Goal: Task Accomplishment & Management: Complete application form

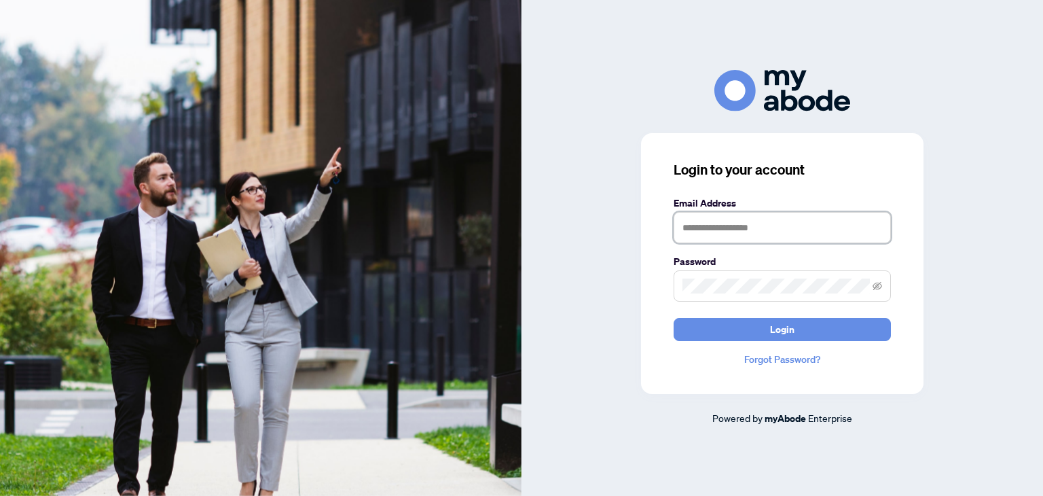
click at [701, 227] on input "text" at bounding box center [782, 227] width 217 height 31
type input "**********"
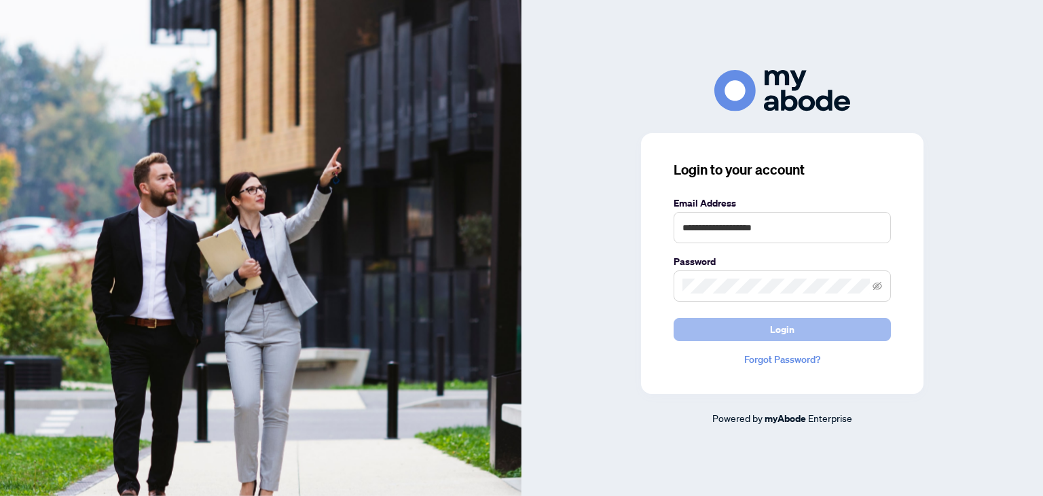
click at [800, 331] on button "Login" at bounding box center [782, 329] width 217 height 23
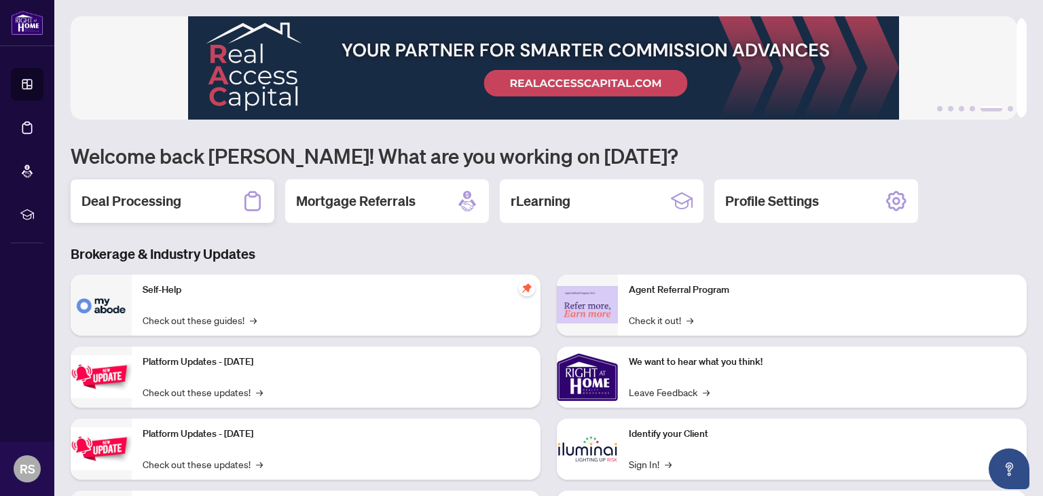
click at [111, 205] on h2 "Deal Processing" at bounding box center [132, 201] width 100 height 19
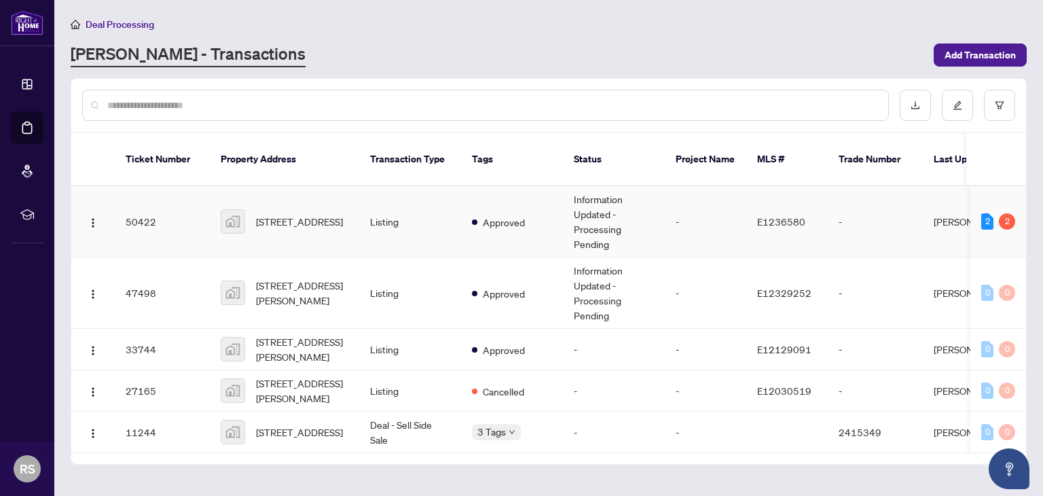
click at [126, 203] on td "50422" at bounding box center [162, 221] width 95 height 71
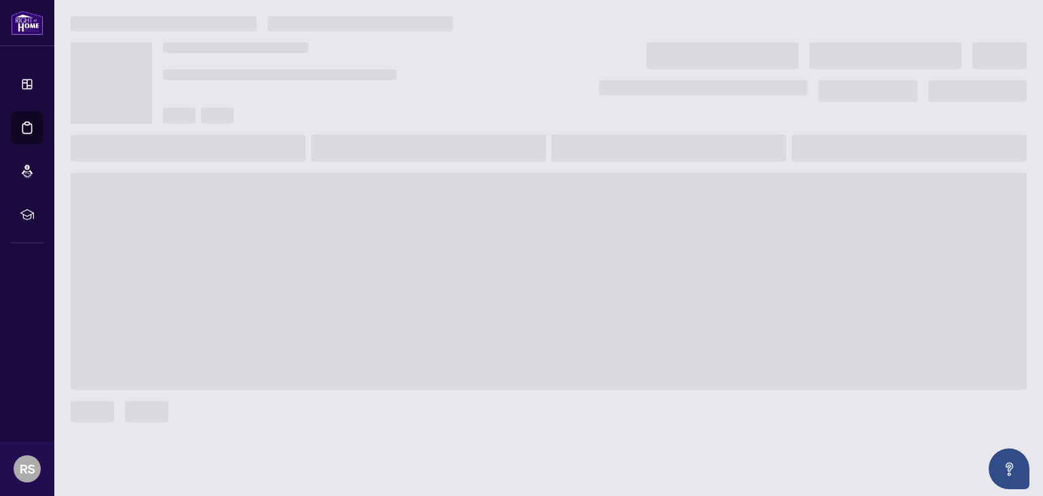
click at [126, 203] on span at bounding box center [549, 281] width 956 height 217
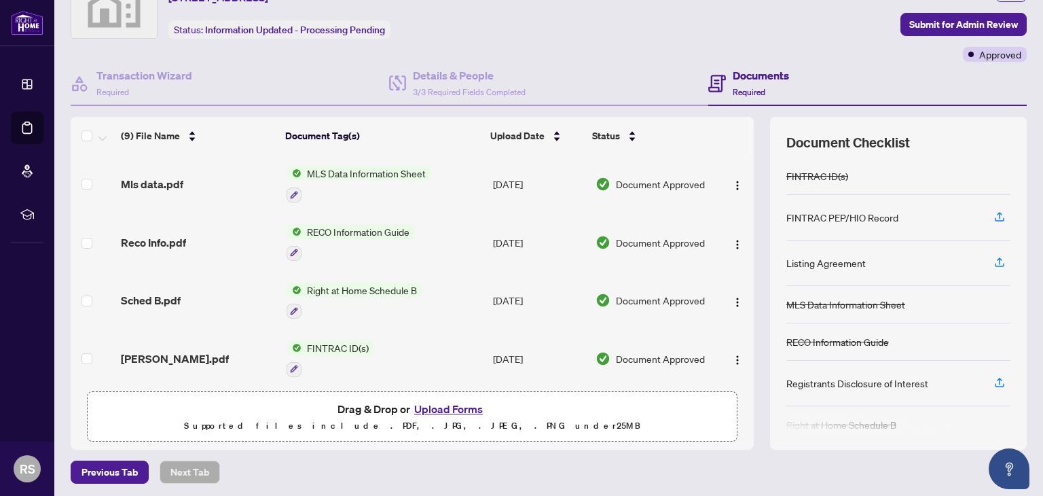
scroll to position [71, 0]
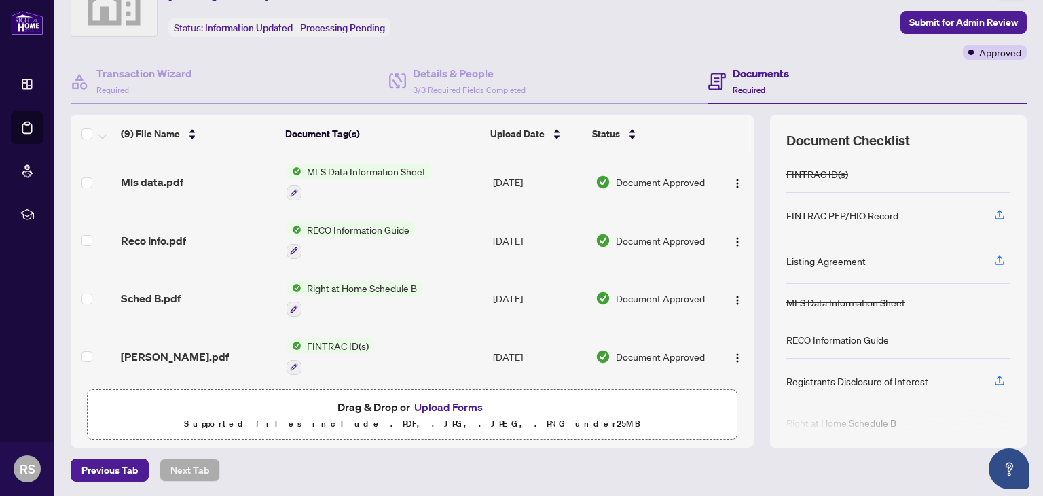
click at [446, 398] on button "Upload Forms" at bounding box center [448, 407] width 77 height 18
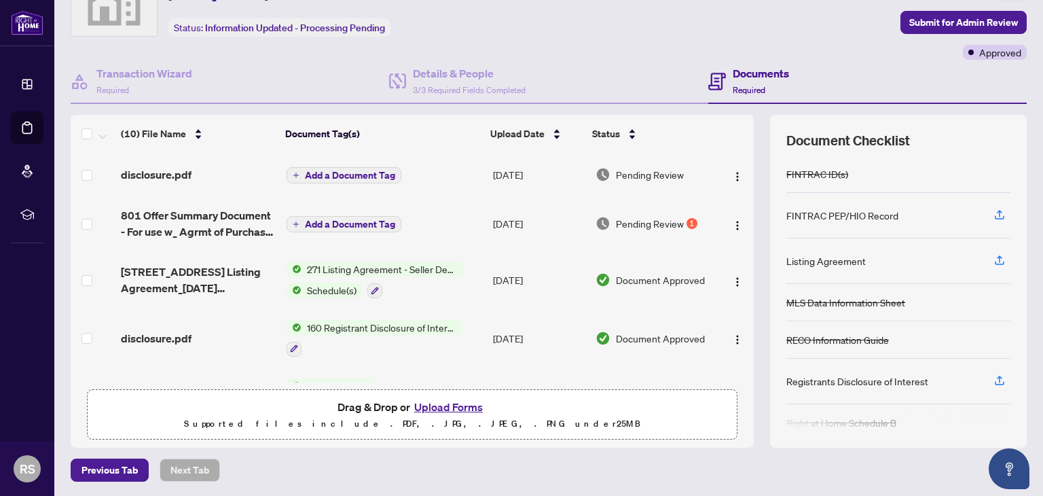
scroll to position [0, 0]
click at [918, 22] on span "Submit for Admin Review" at bounding box center [963, 23] width 109 height 22
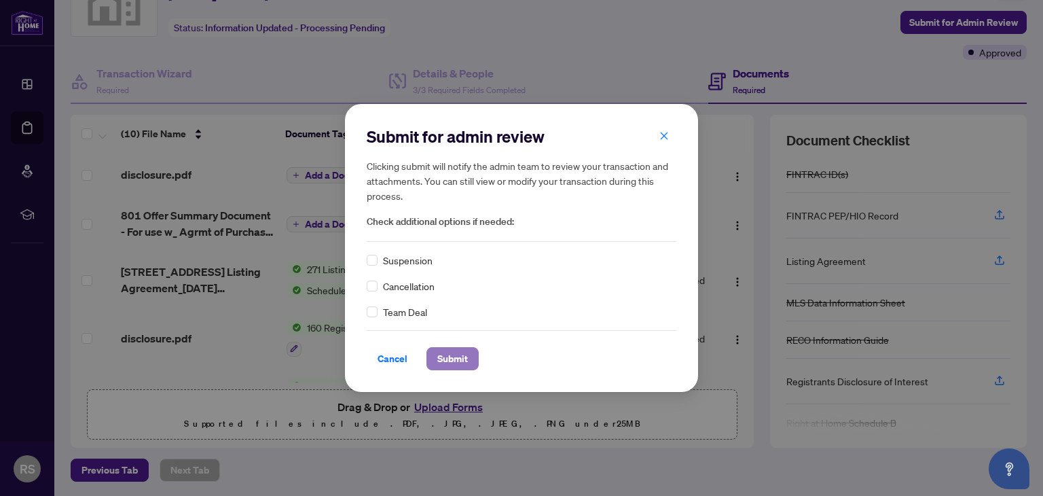
click at [456, 357] on span "Submit" at bounding box center [452, 359] width 31 height 22
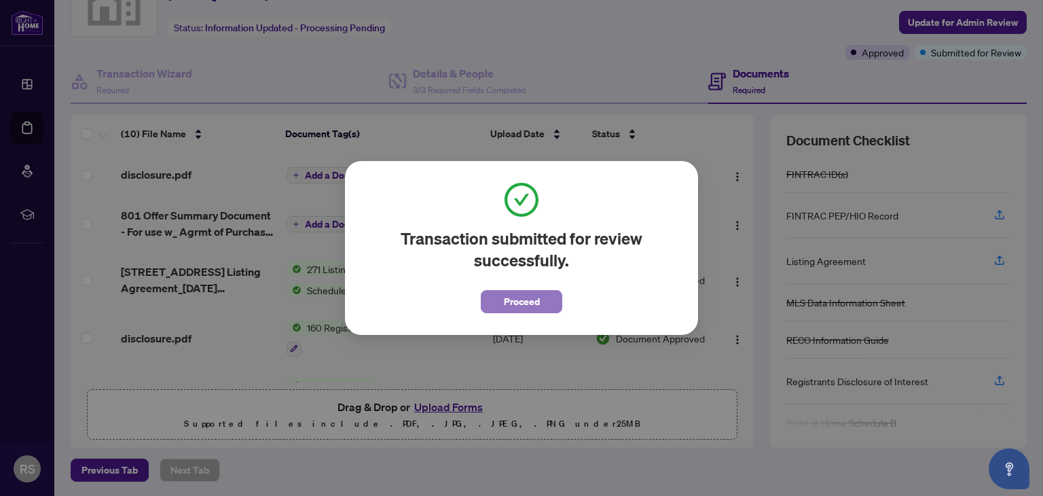
click at [528, 295] on span "Proceed" at bounding box center [522, 302] width 36 height 22
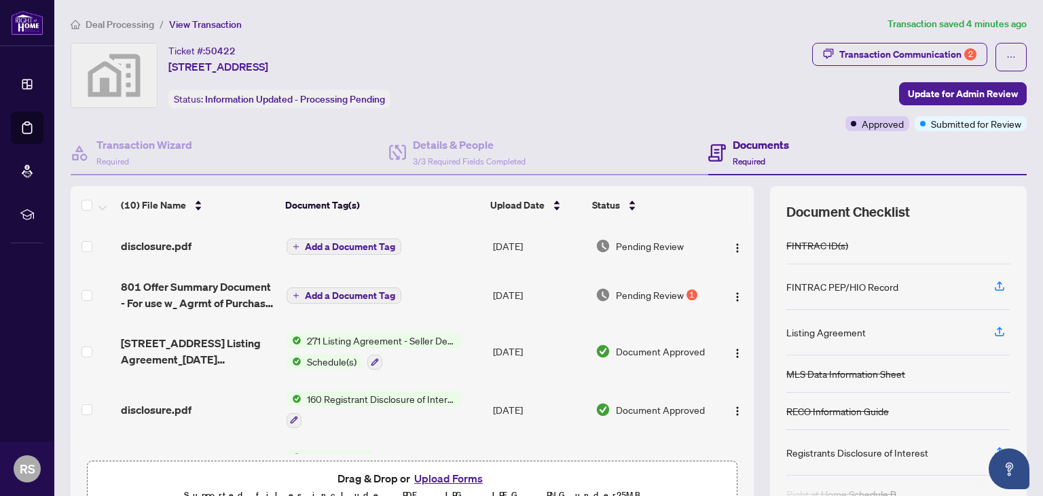
click at [559, 112] on div "Ticket #: 50422 [STREET_ADDRESS] Status: Information Updated - Processing Pendi…" at bounding box center [439, 87] width 742 height 88
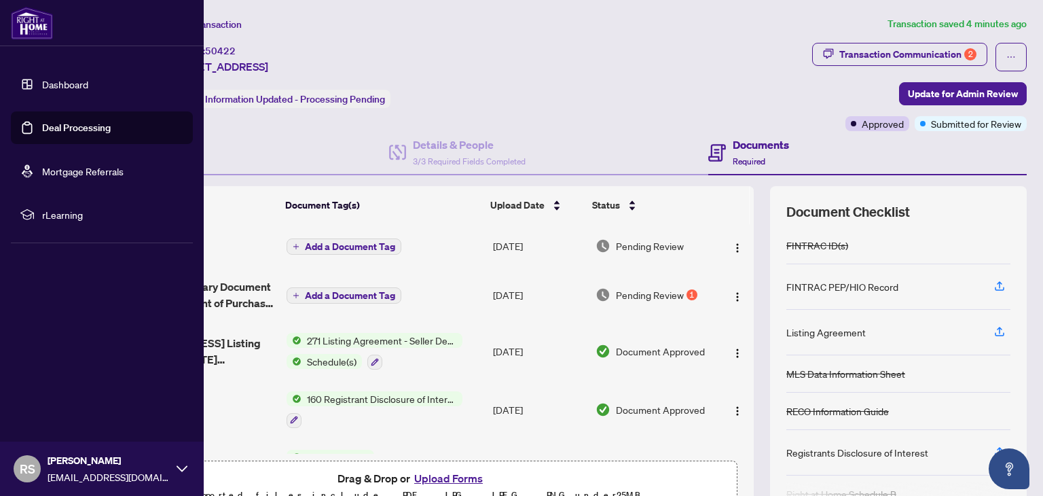
click at [20, 471] on span "RS" at bounding box center [28, 468] width 16 height 19
click at [60, 389] on span "Logout" at bounding box center [54, 388] width 31 height 22
